Goal: Task Accomplishment & Management: Use online tool/utility

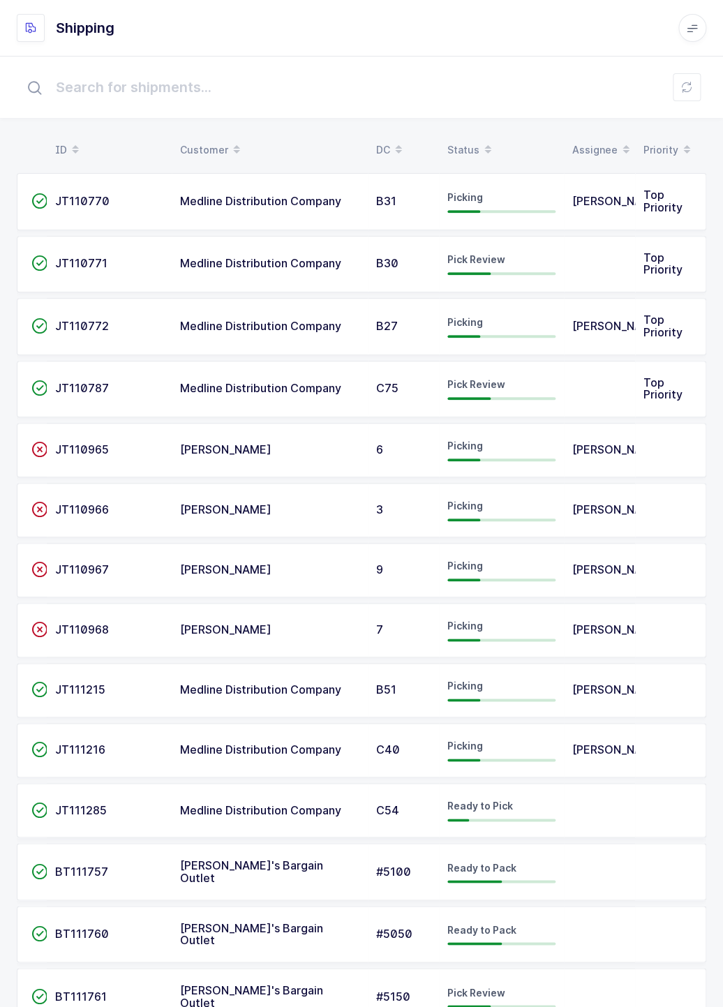
scroll to position [11, 0]
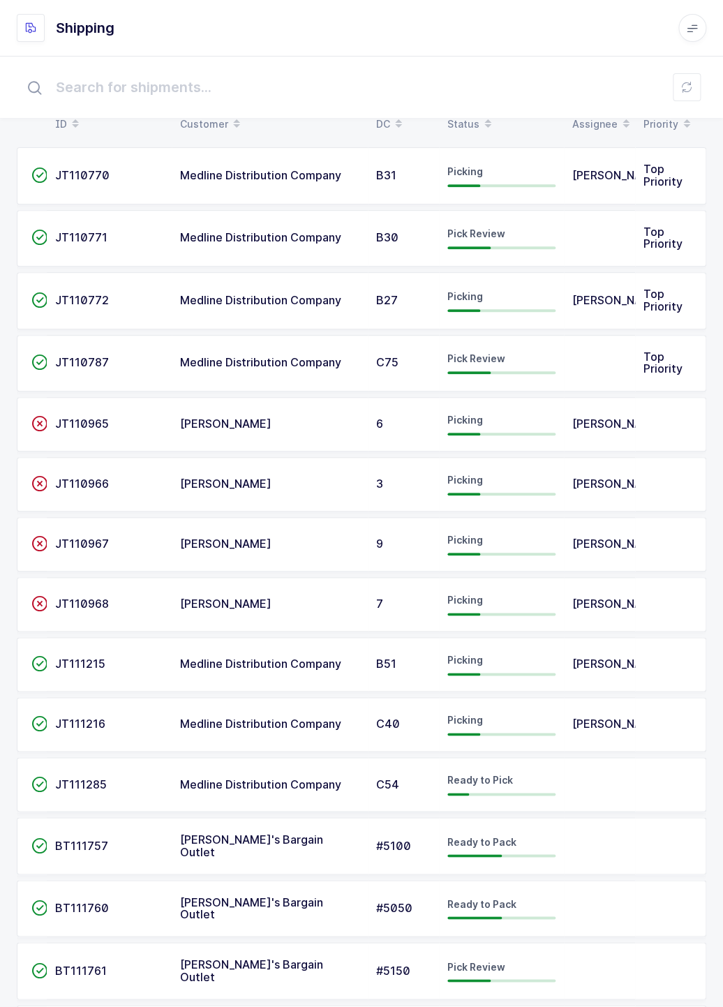
scroll to position [25, 0]
click at [695, 33] on icon at bounding box center [691, 27] width 11 height 11
click at [688, 28] on icon at bounding box center [691, 27] width 11 height 11
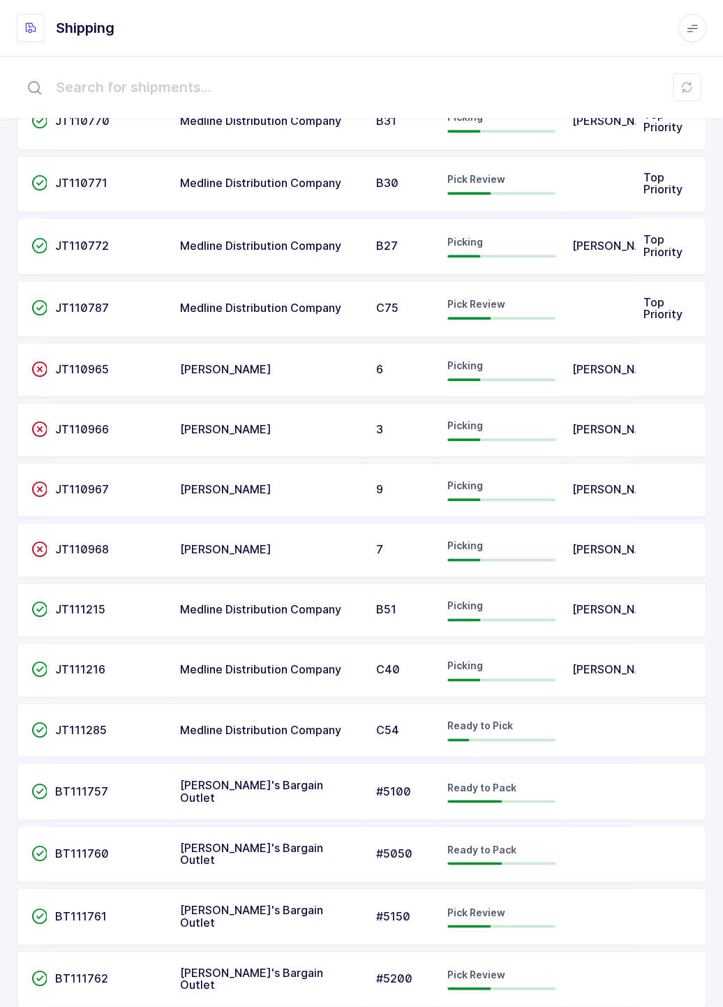
scroll to position [164, 0]
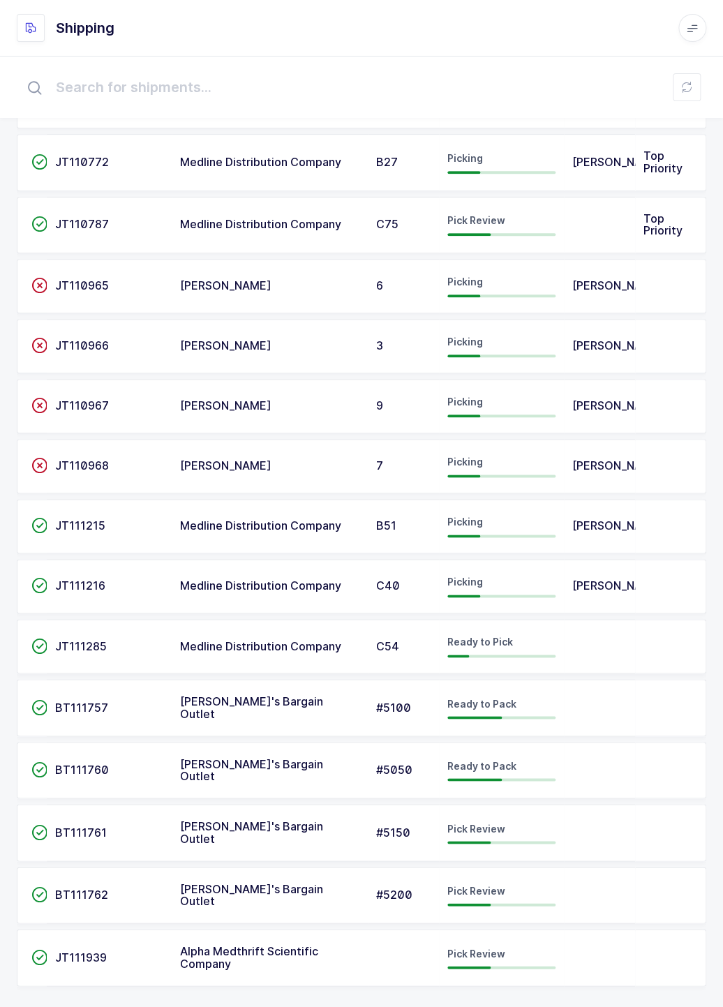
click at [621, 647] on td at bounding box center [599, 646] width 71 height 54
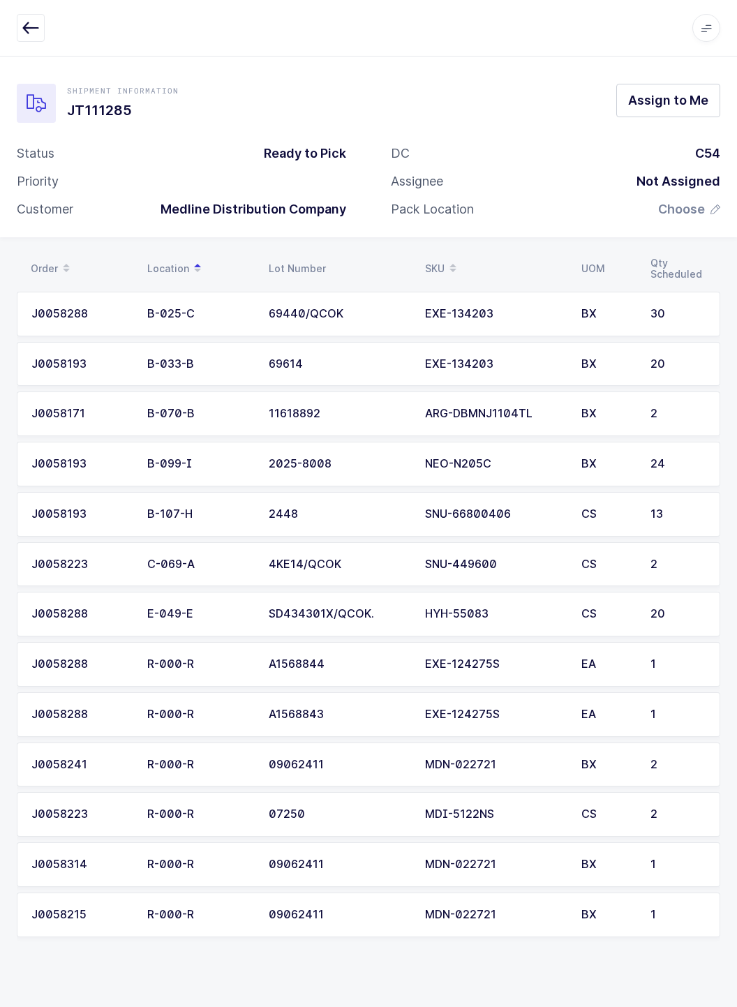
click at [22, 29] on icon "button" at bounding box center [30, 28] width 17 height 17
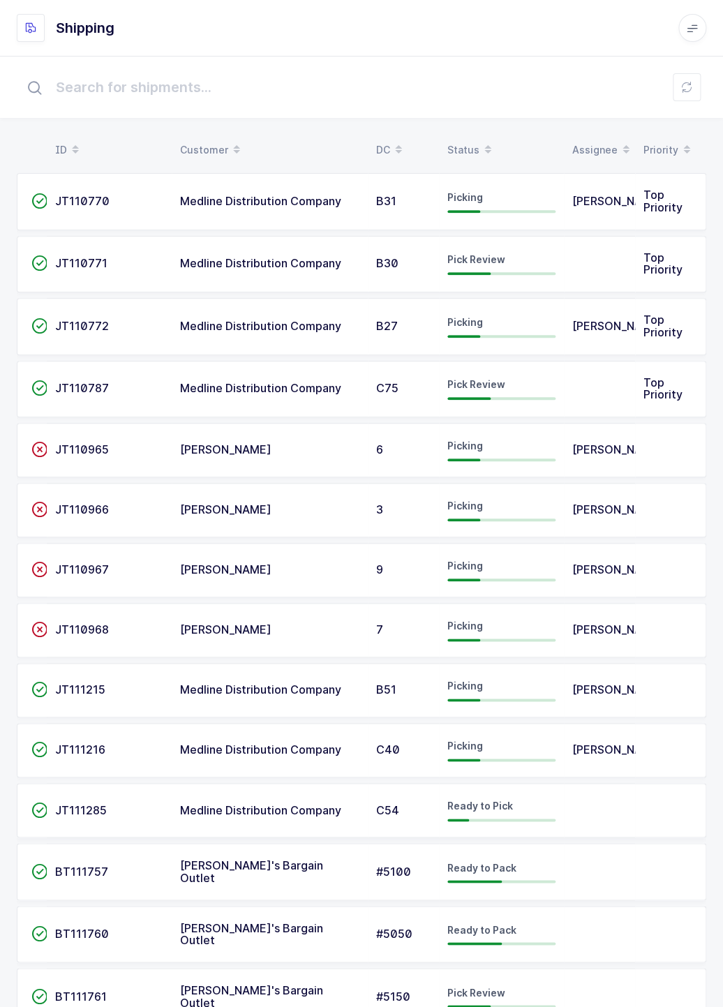
click at [600, 705] on td "[PERSON_NAME]" at bounding box center [599, 690] width 71 height 54
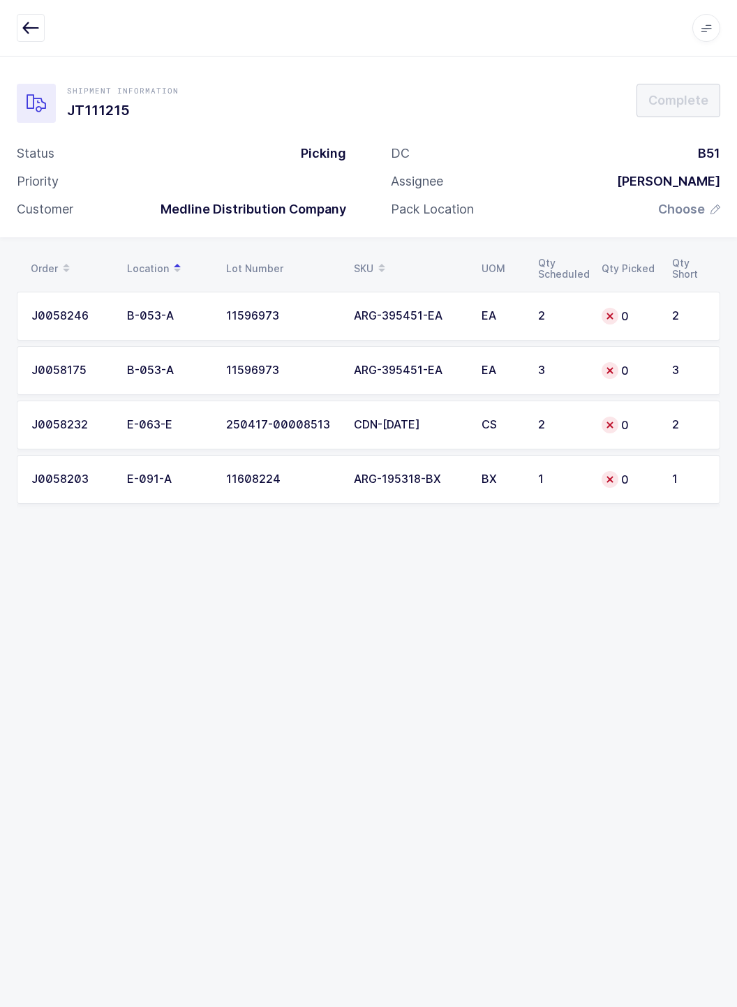
click at [29, 31] on icon "button" at bounding box center [30, 28] width 17 height 17
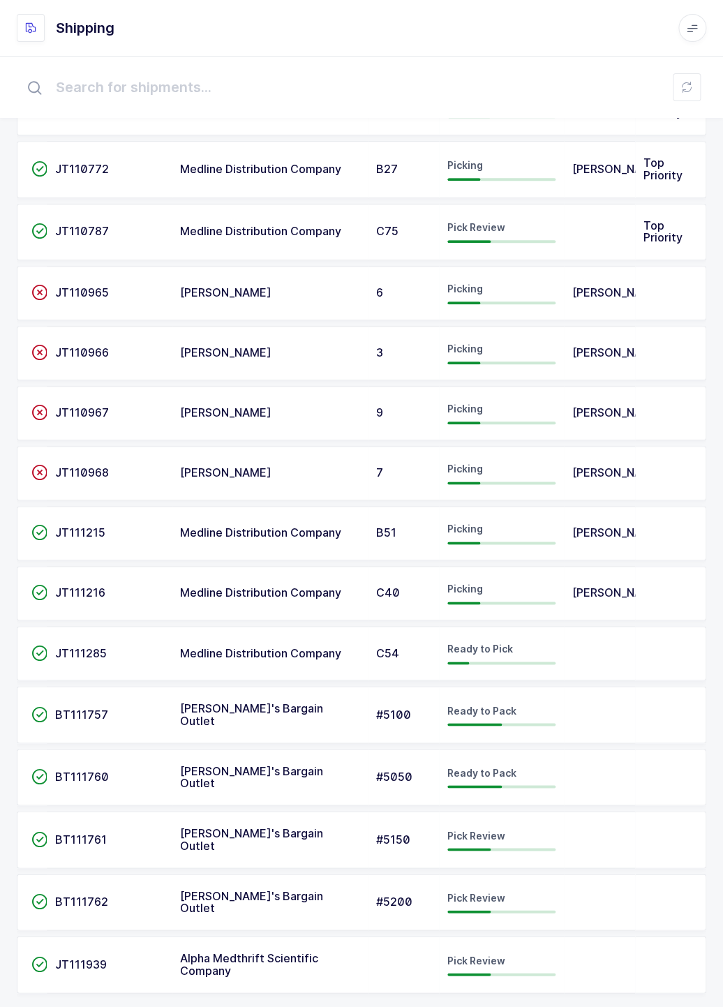
scroll to position [164, 0]
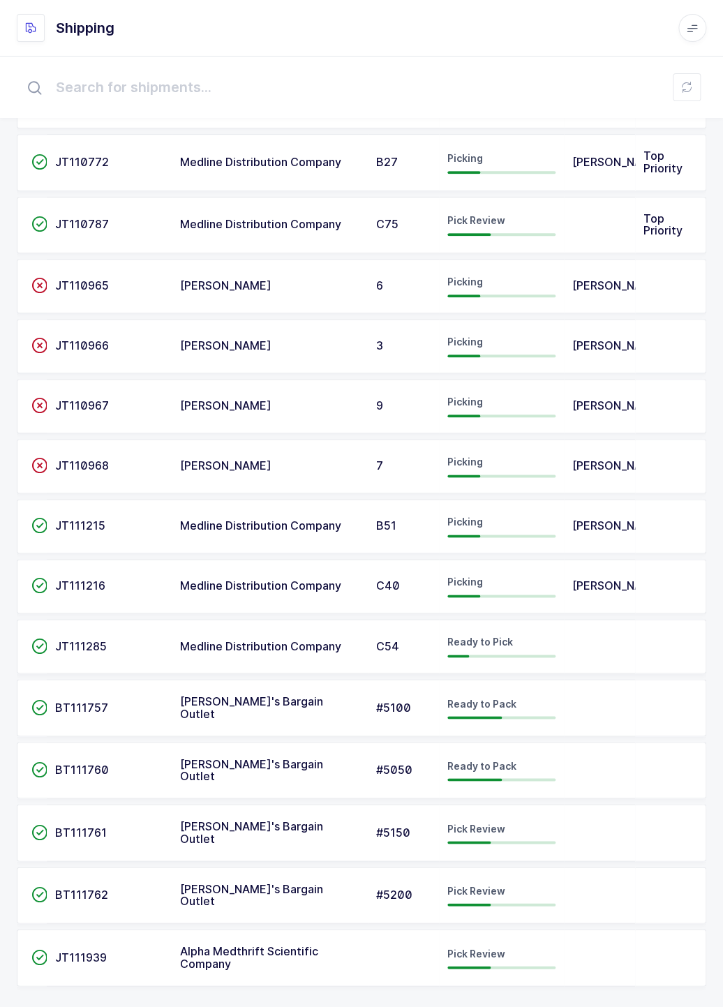
click at [582, 654] on td at bounding box center [599, 646] width 71 height 54
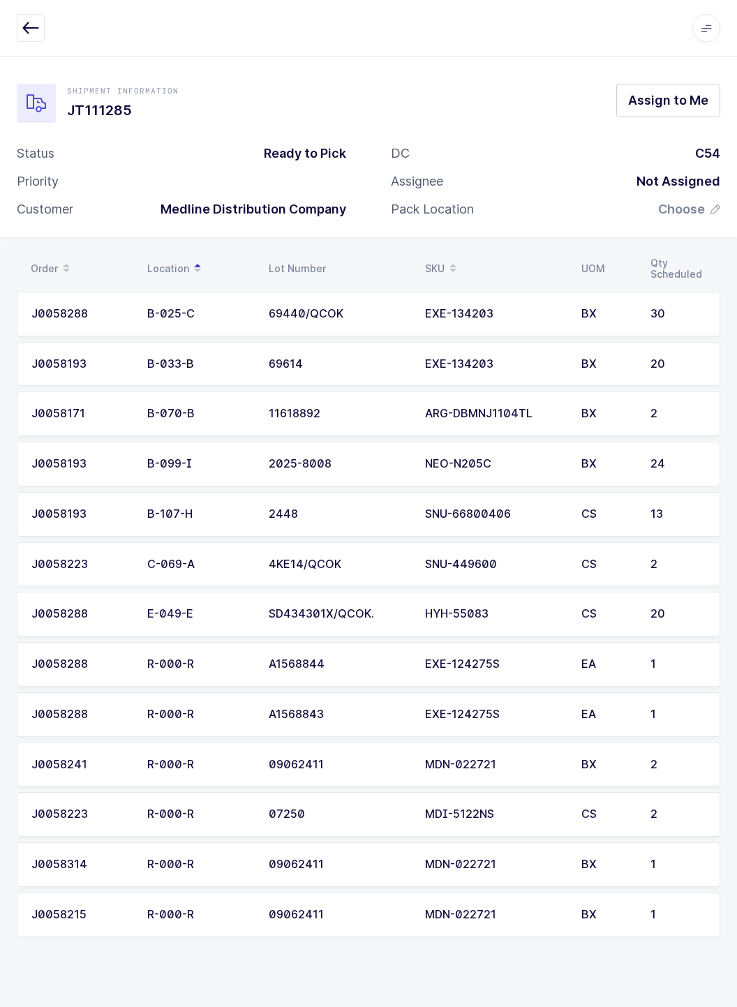
click at [24, 28] on icon "button" at bounding box center [30, 28] width 17 height 17
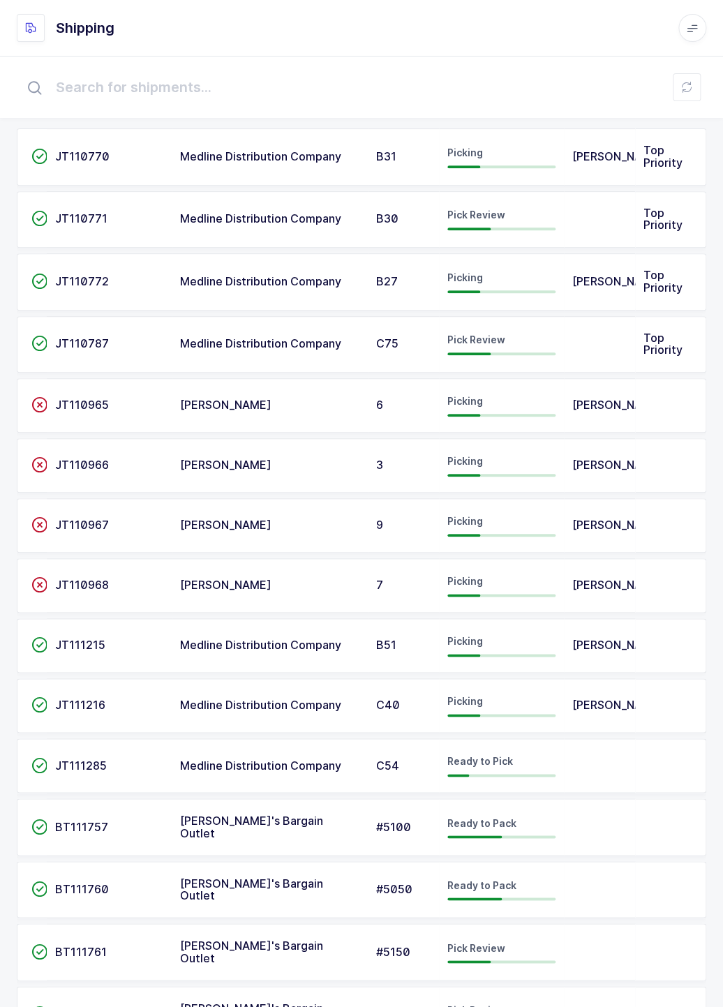
scroll to position [54, 0]
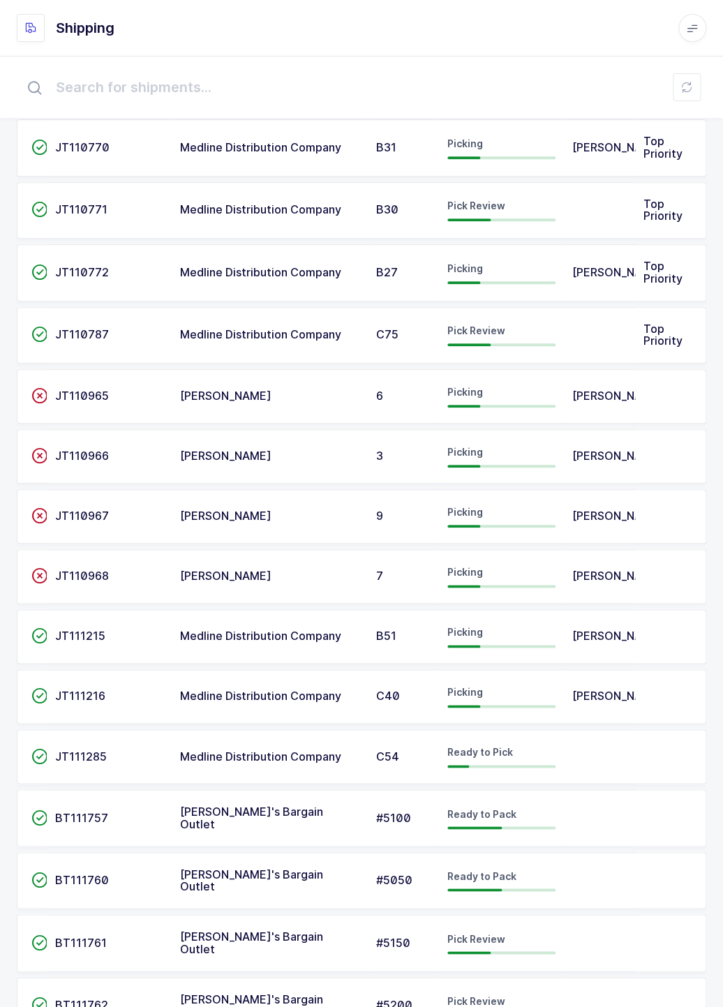
click at [647, 700] on td at bounding box center [670, 696] width 71 height 54
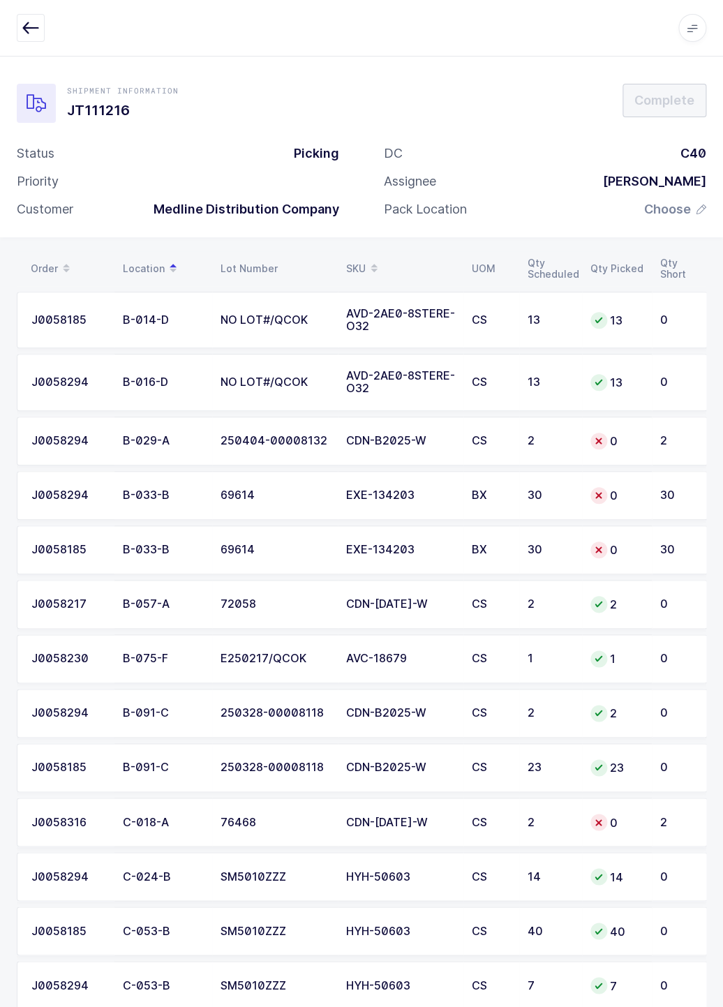
click at [31, 26] on icon "button" at bounding box center [30, 28] width 17 height 17
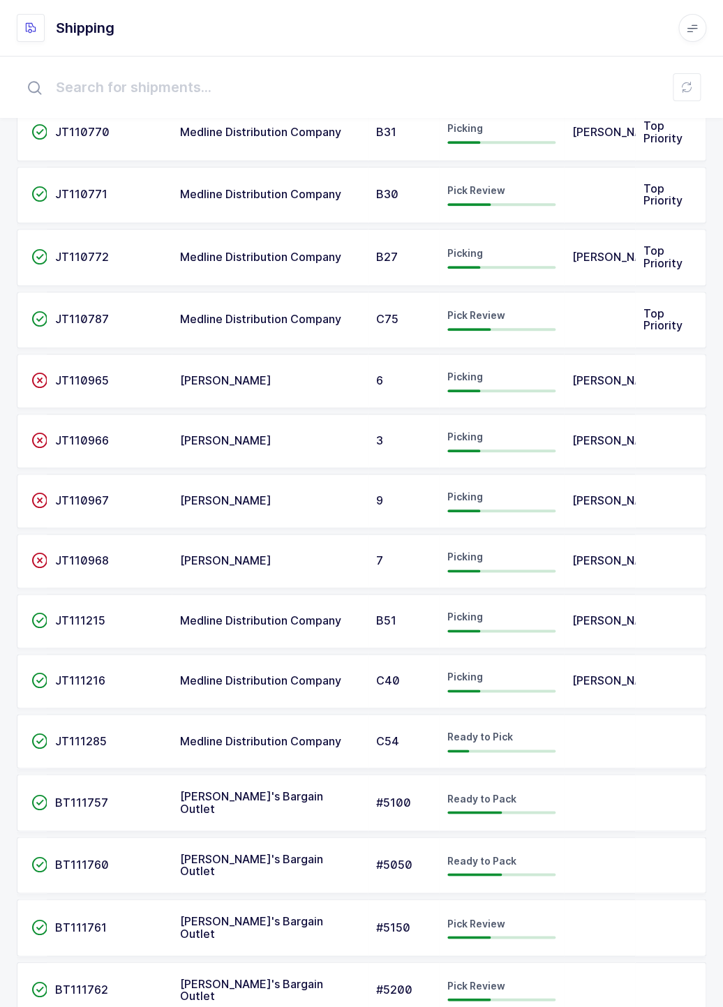
scroll to position [78, 0]
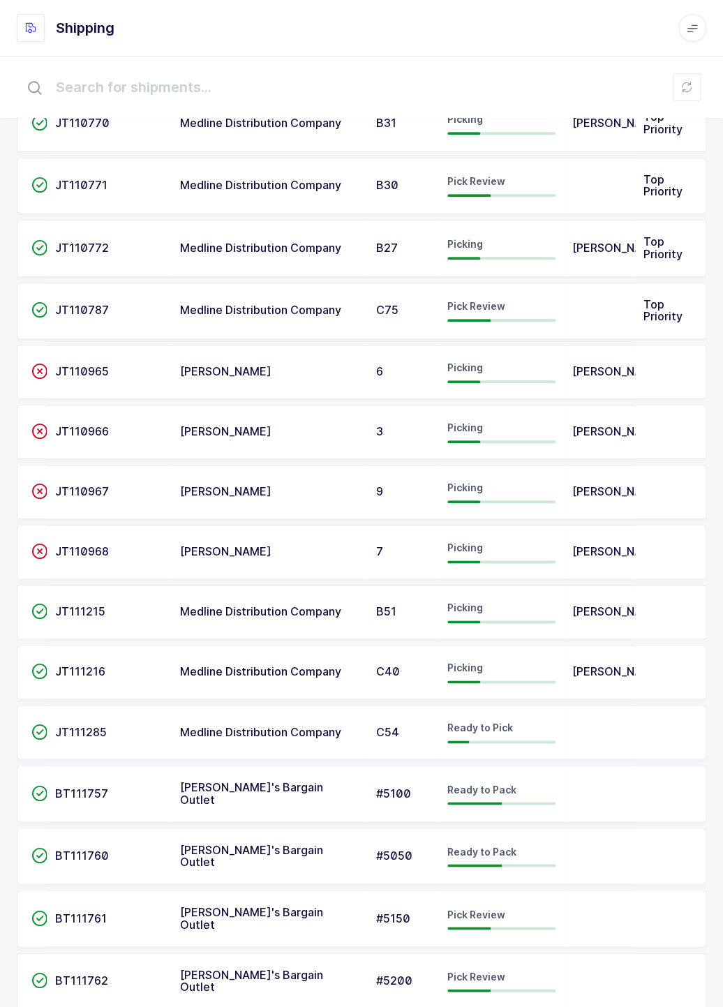
click at [647, 737] on td at bounding box center [670, 731] width 71 height 54
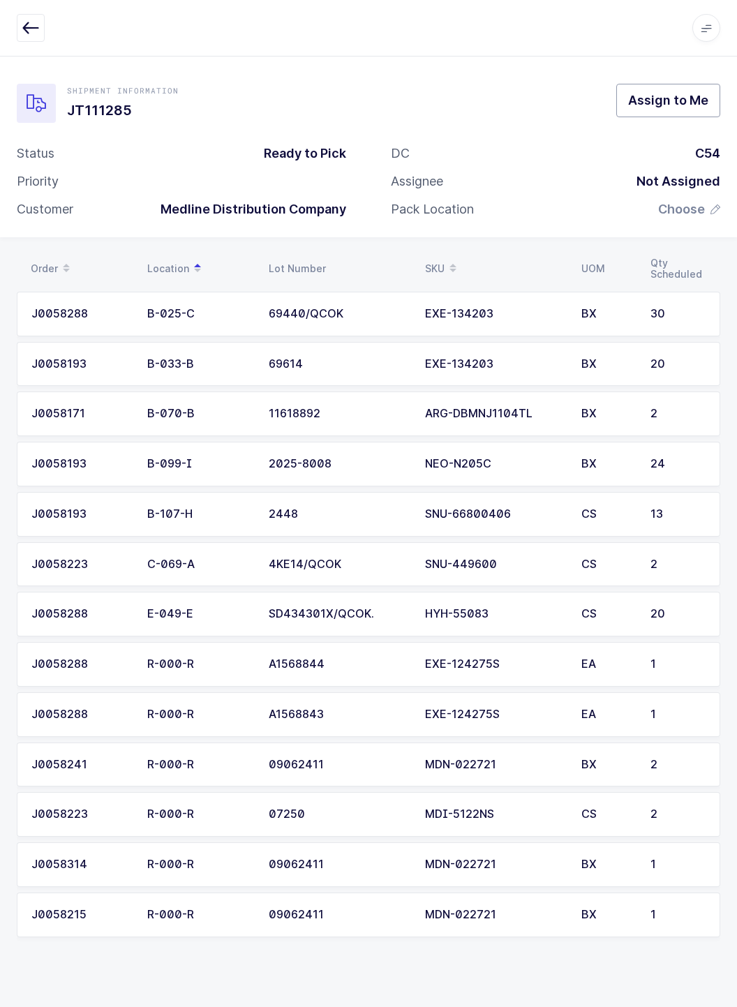
click at [704, 97] on span "Assign to Me" at bounding box center [668, 99] width 80 height 17
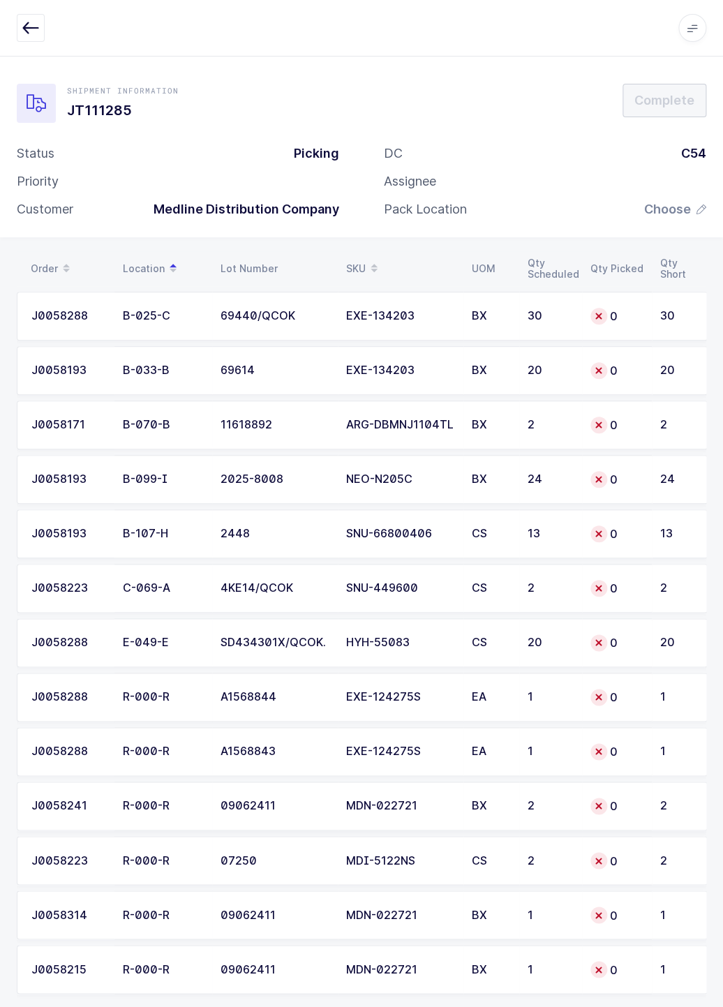
click at [77, 27] on div at bounding box center [361, 28] width 689 height 28
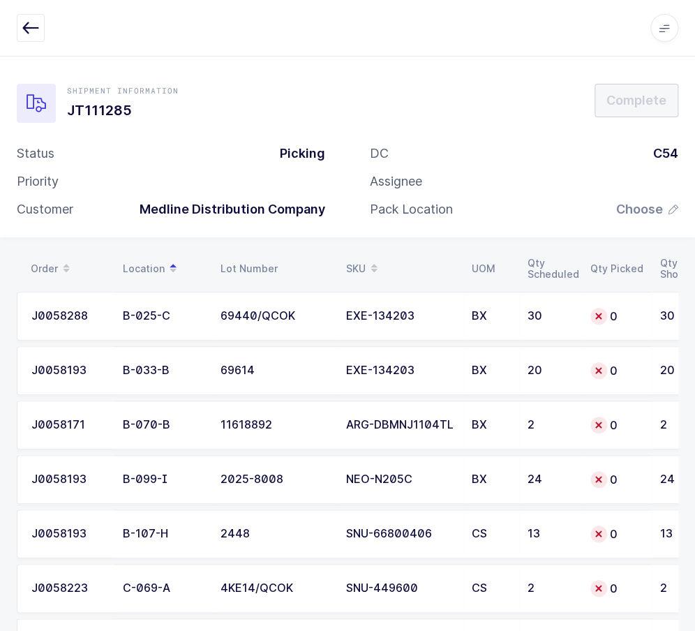
click at [87, 24] on div at bounding box center [347, 28] width 661 height 28
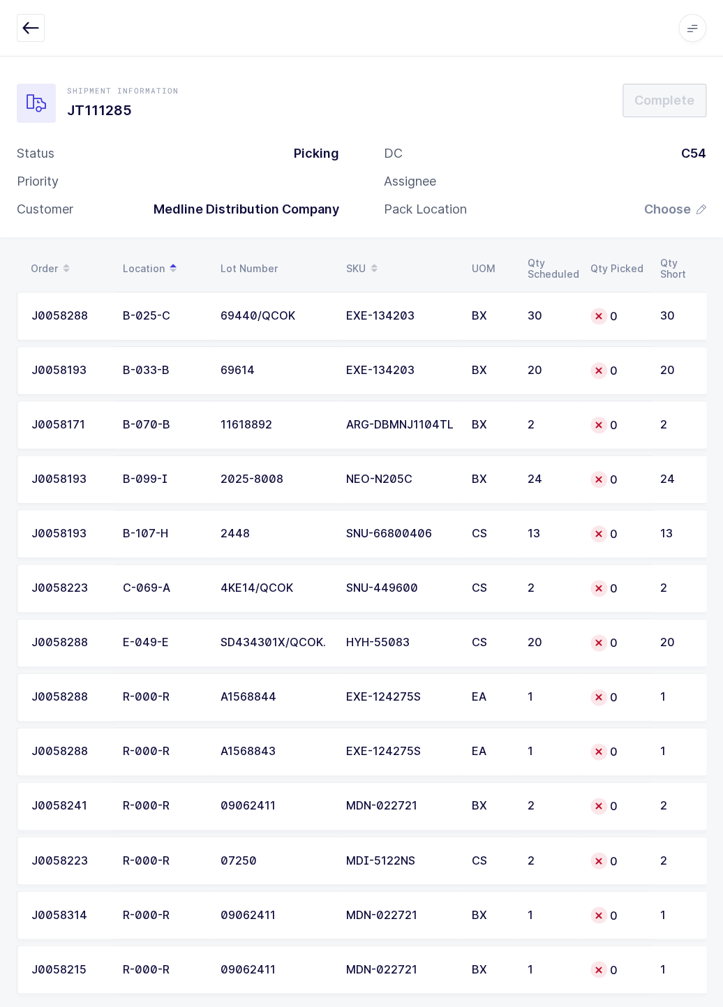
click at [146, 3] on div "Apps Core [GEOGRAPHIC_DATA] Admin Mission Control Purchasing [PERSON_NAME] Logo…" at bounding box center [361, 28] width 723 height 56
click at [648, 313] on td "0" at bounding box center [617, 316] width 70 height 49
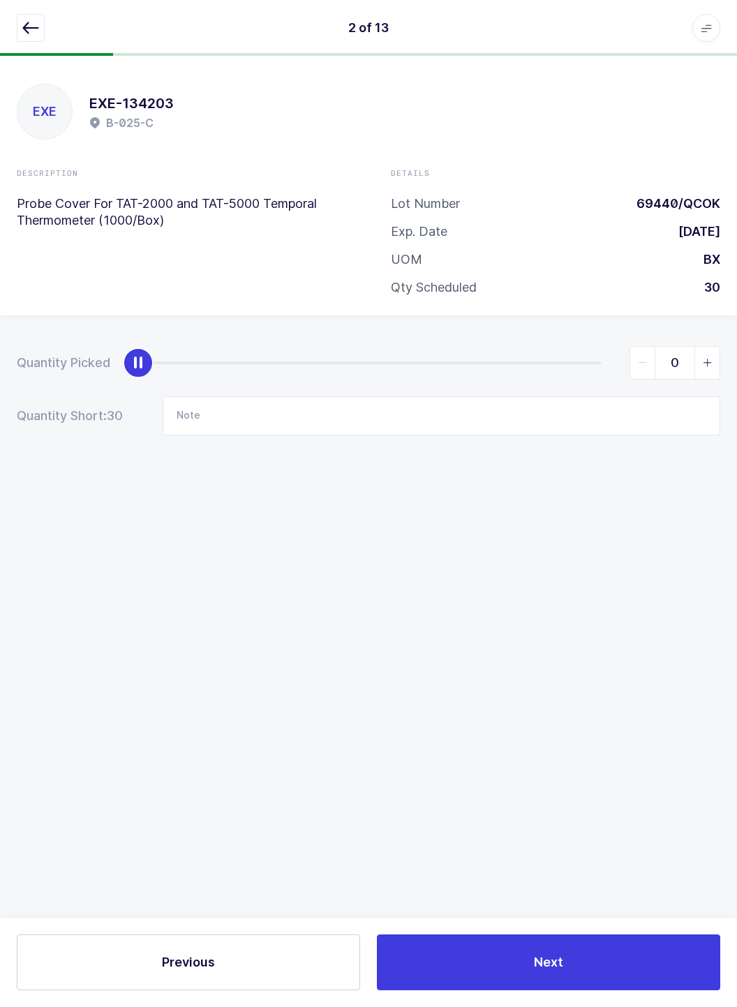
click at [594, 362] on div "slider between 0 and 30" at bounding box center [369, 362] width 463 height 3
type input "30"
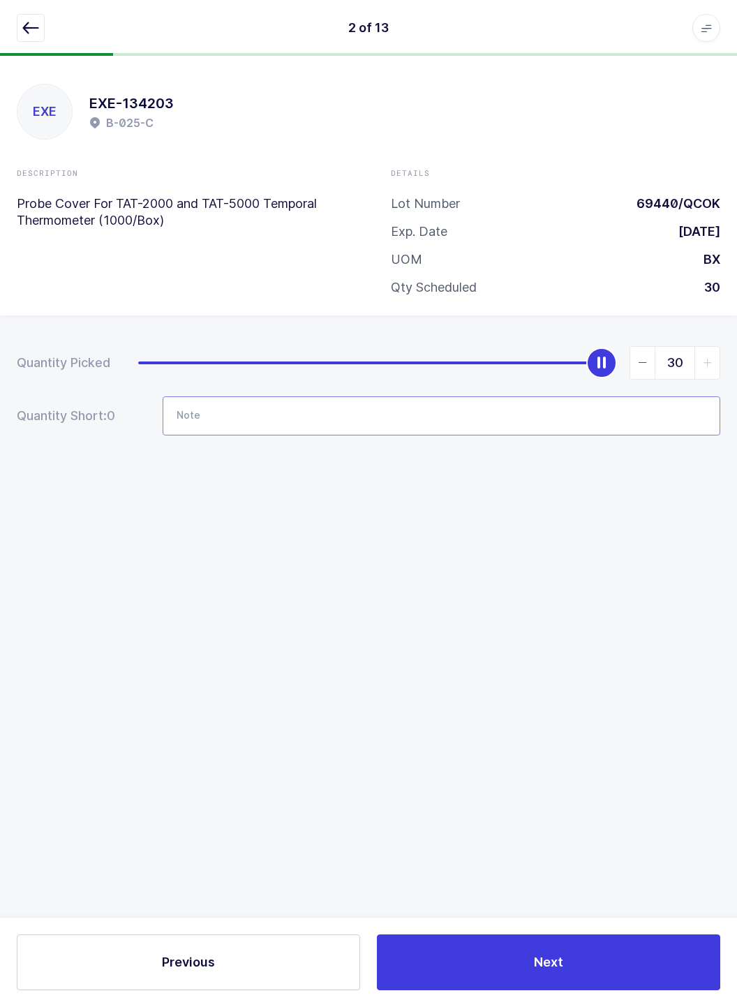
click at [209, 417] on input "Note" at bounding box center [441, 415] width 557 height 39
type input "B-19-B 69728 30Qty"
click at [28, 32] on icon "button" at bounding box center [30, 28] width 17 height 17
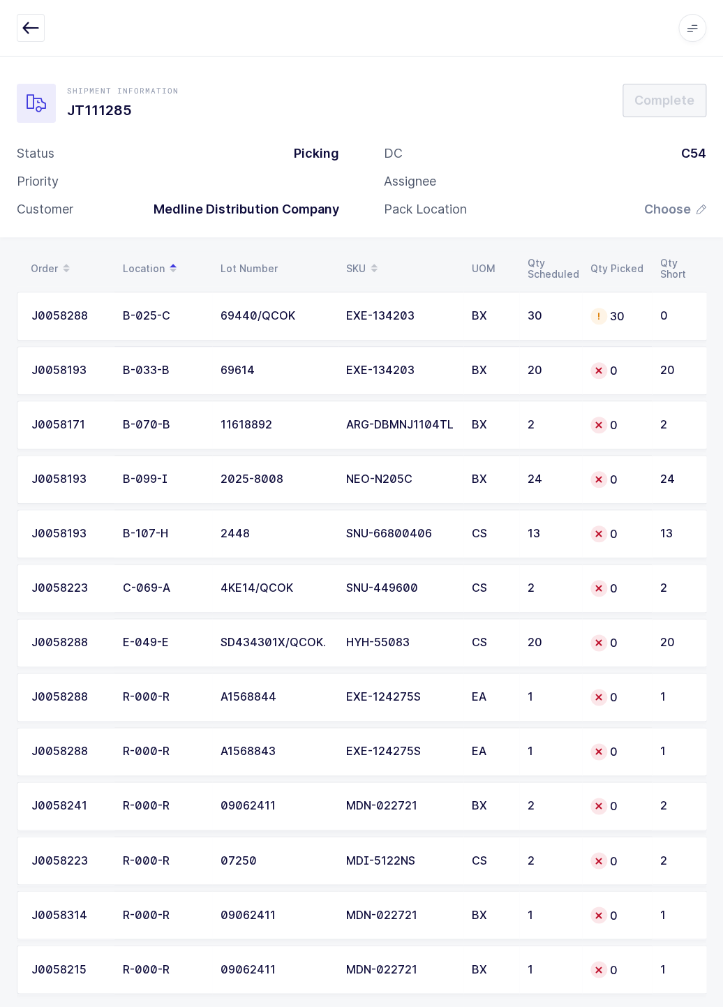
click at [270, 352] on td "69614" at bounding box center [275, 370] width 126 height 49
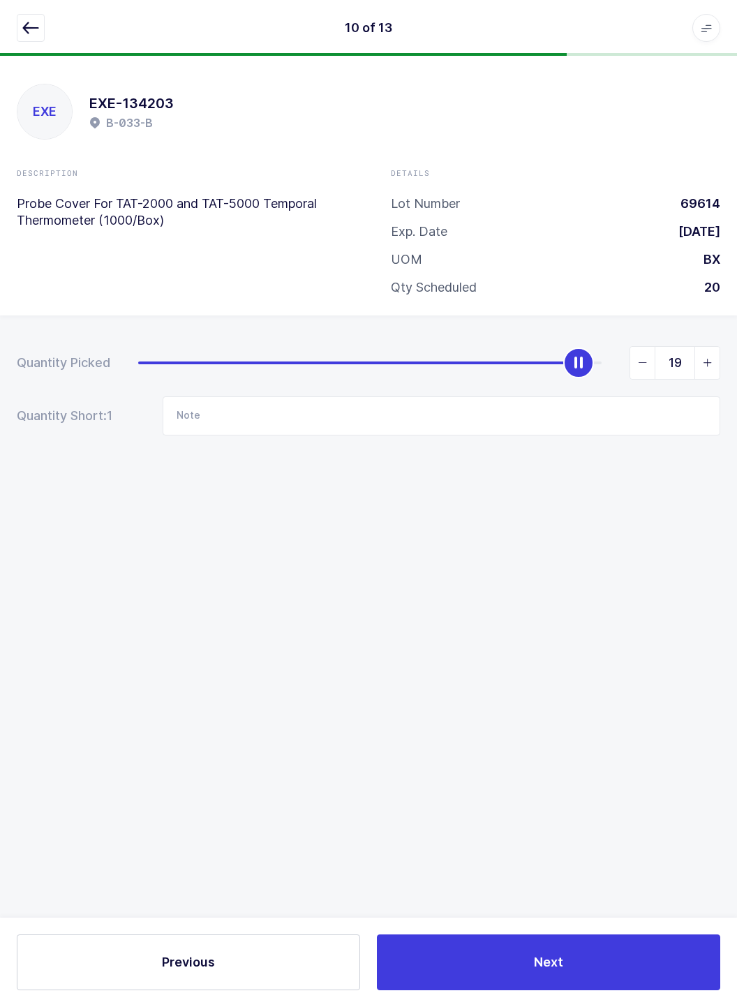
type input "20"
click at [38, 54] on div at bounding box center [283, 54] width 566 height 3
click at [23, 25] on icon "button" at bounding box center [30, 28] width 17 height 17
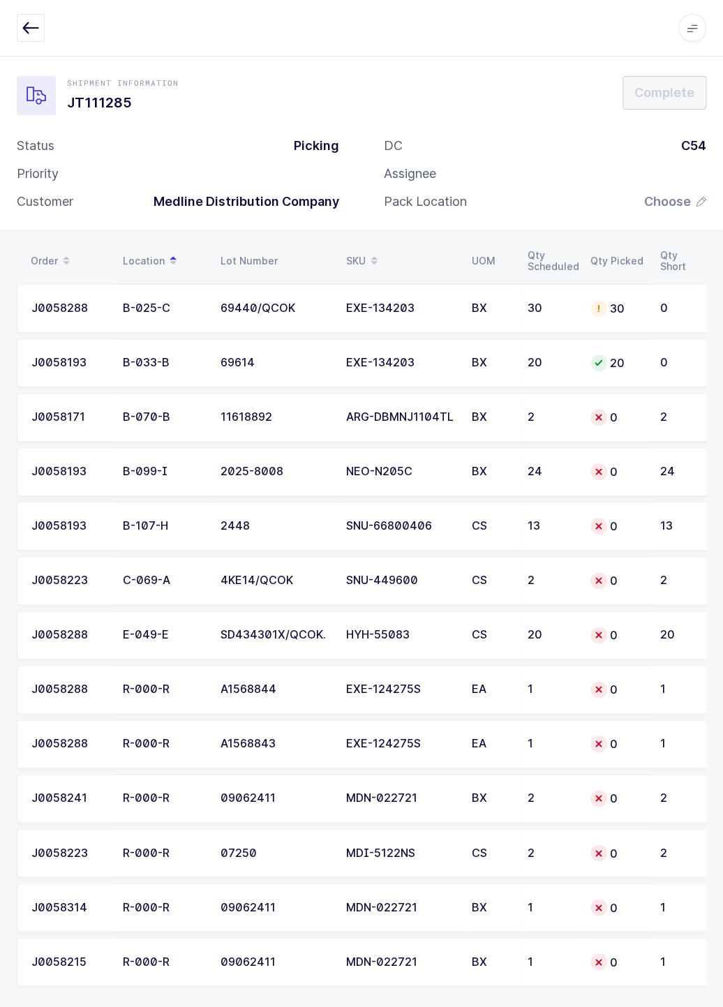
scroll to position [33, 0]
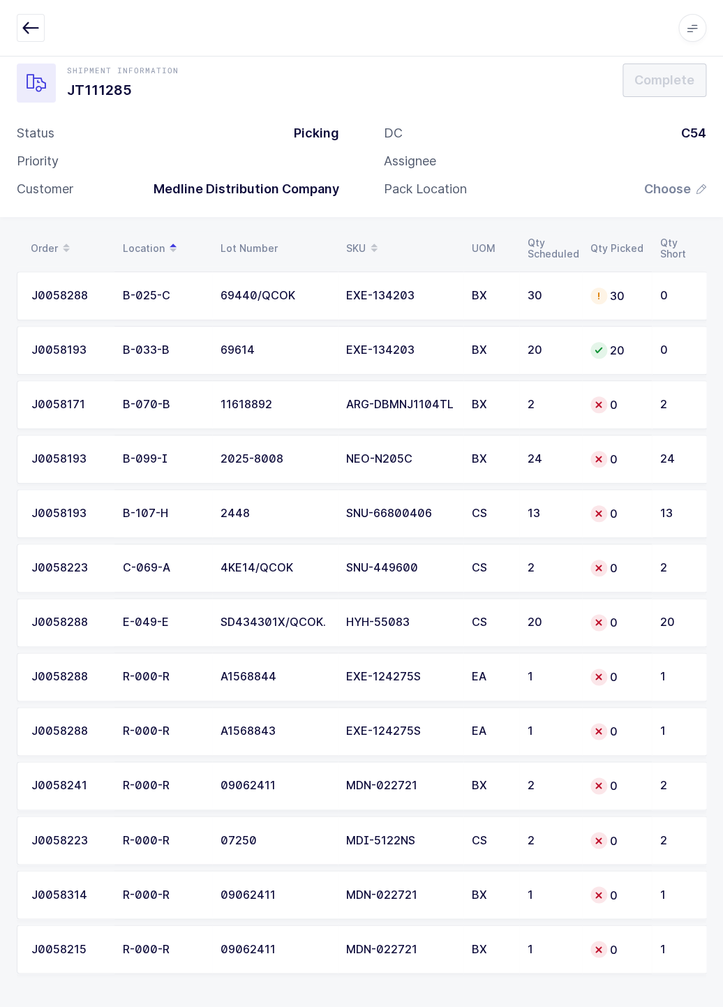
click at [658, 380] on td "2" at bounding box center [679, 404] width 56 height 49
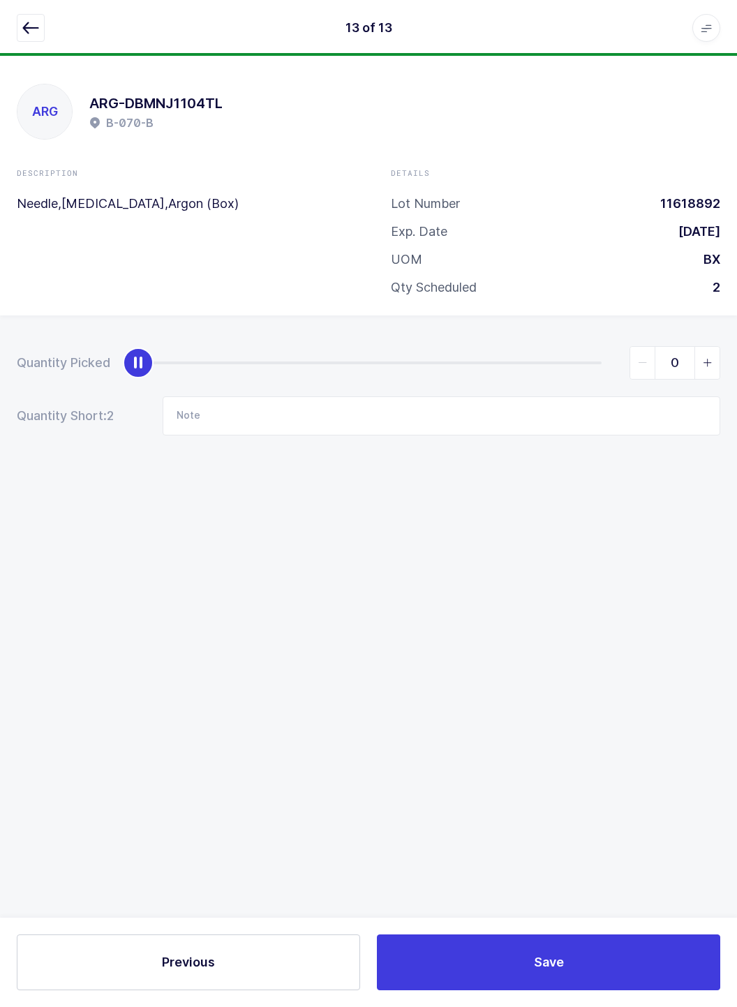
click at [580, 362] on div "slider between 0 and 2" at bounding box center [369, 362] width 463 height 3
type input "2"
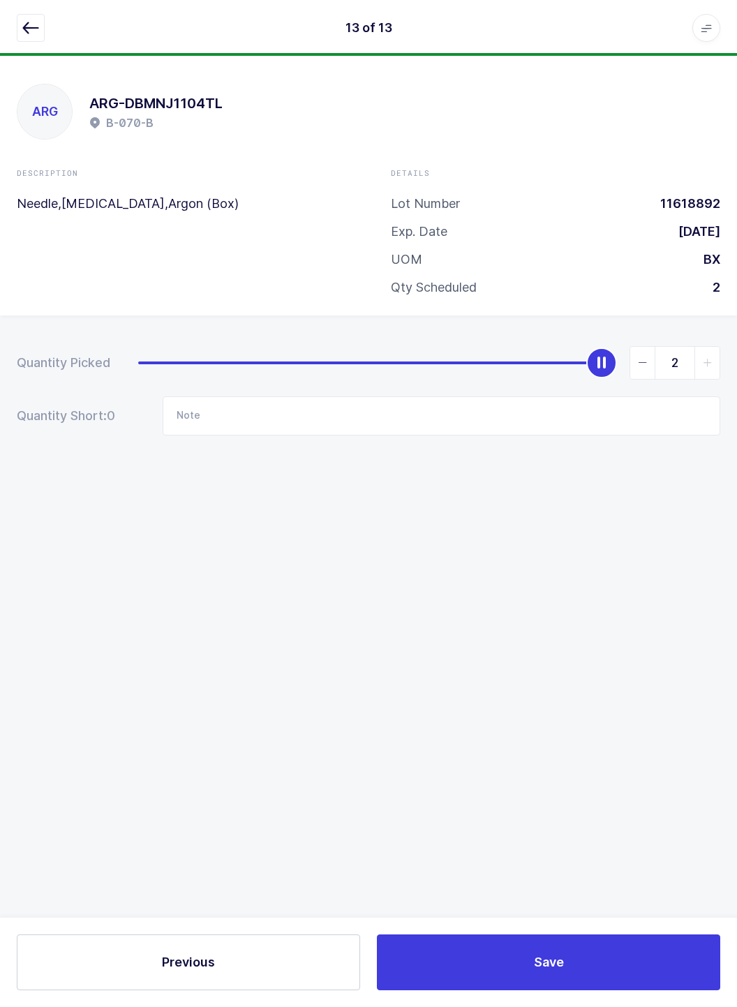
click at [6, 15] on div "13 of 13 Apps Core [GEOGRAPHIC_DATA] Admin Mission Control Purchasing [PERSON_N…" at bounding box center [368, 28] width 737 height 56
click at [33, 34] on icon "button" at bounding box center [30, 28] width 17 height 17
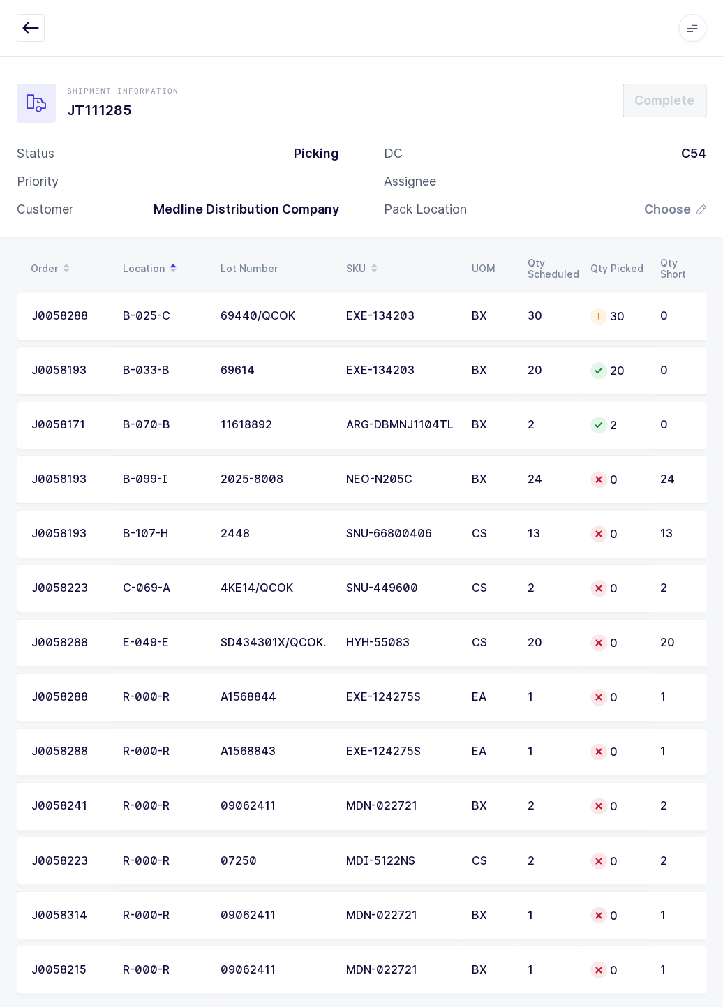
click at [692, 22] on span at bounding box center [692, 28] width 28 height 28
click at [643, 175] on li "Logout" at bounding box center [650, 173] width 84 height 11
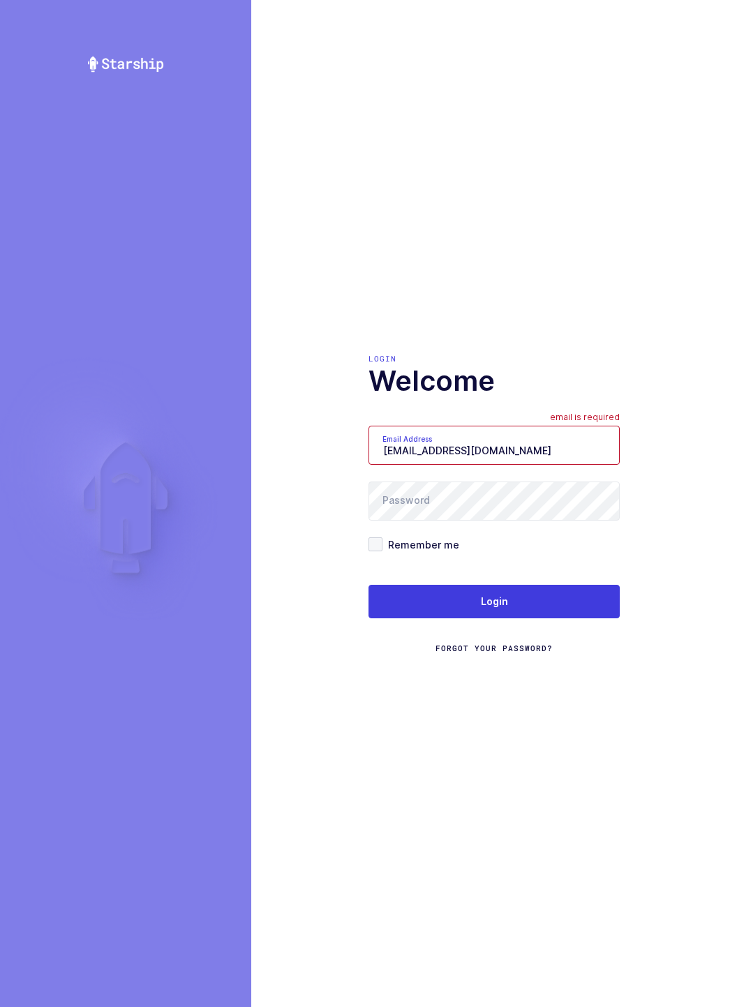
click at [527, 435] on input "[EMAIL_ADDRESS][DOMAIN_NAME]" at bounding box center [493, 444] width 251 height 39
click at [580, 446] on input "[EMAIL_ADDRESS][DOMAIN_NAME]" at bounding box center [493, 444] width 251 height 39
type input "m"
type input "[EMAIL_ADDRESS][DOMAIN_NAME]"
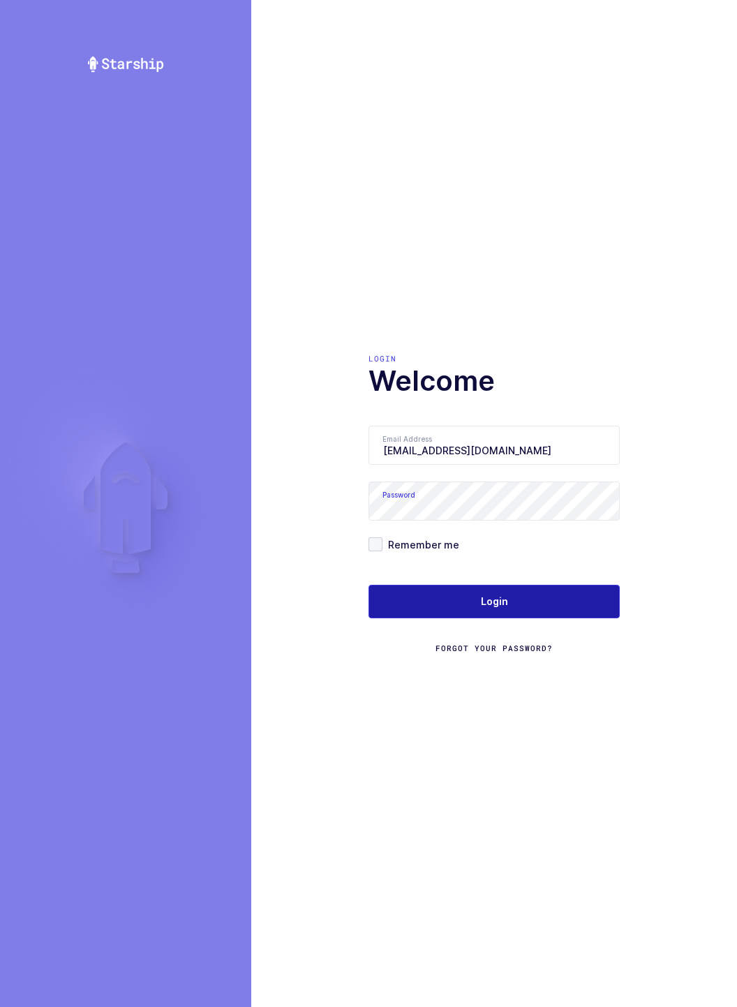
click at [368, 614] on button "Login" at bounding box center [493, 601] width 251 height 33
